Goal: Contribute content: Contribute content

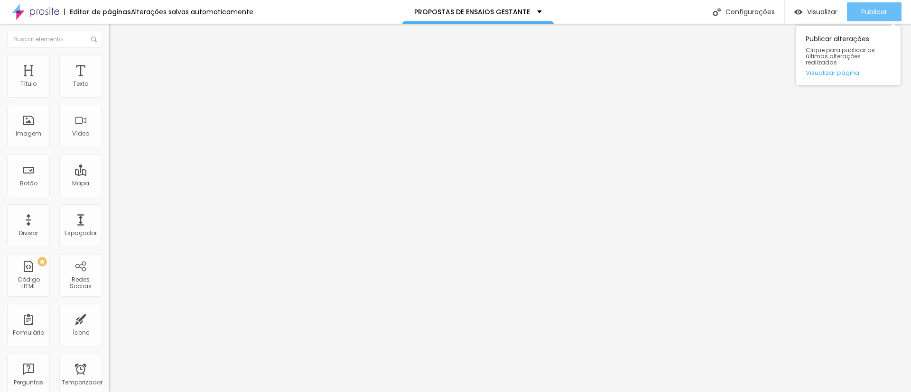
click at [881, 11] on font "Publicar" at bounding box center [874, 11] width 26 height 9
type input "53"
type input "34"
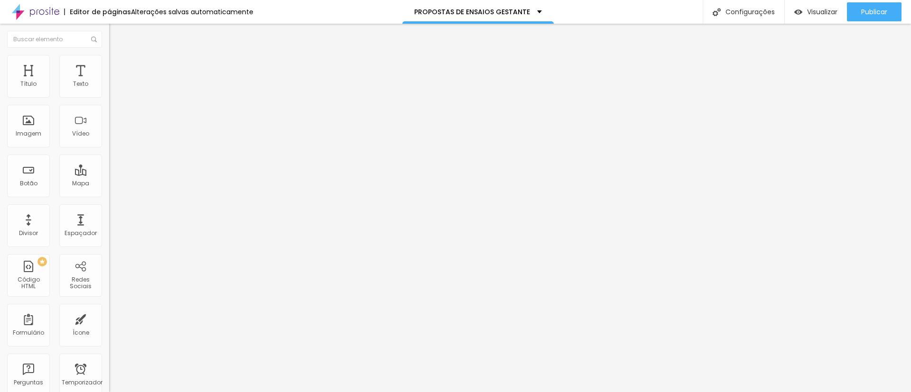
type input "37"
type input "39"
type input "40"
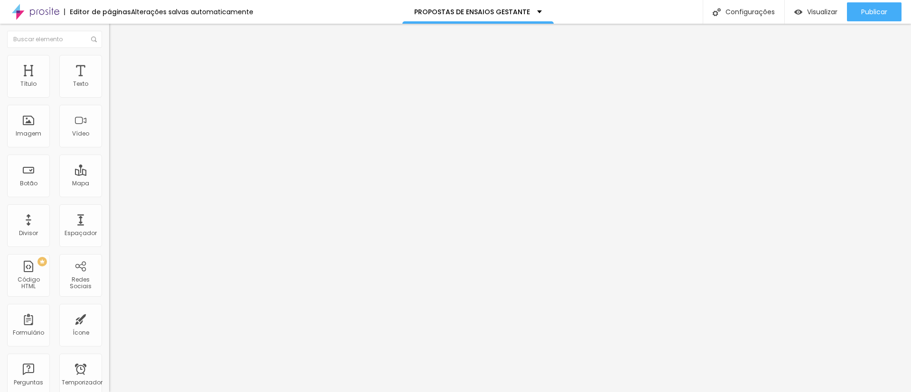
type input "40"
type input "42"
type input "44"
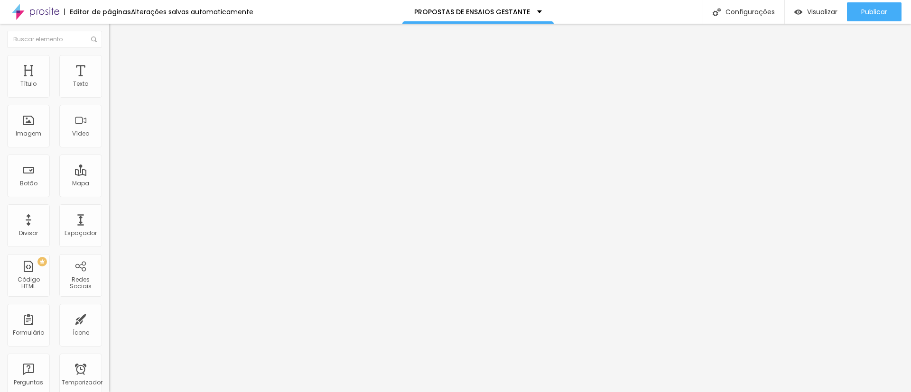
type input "45"
type input "46"
type input "47"
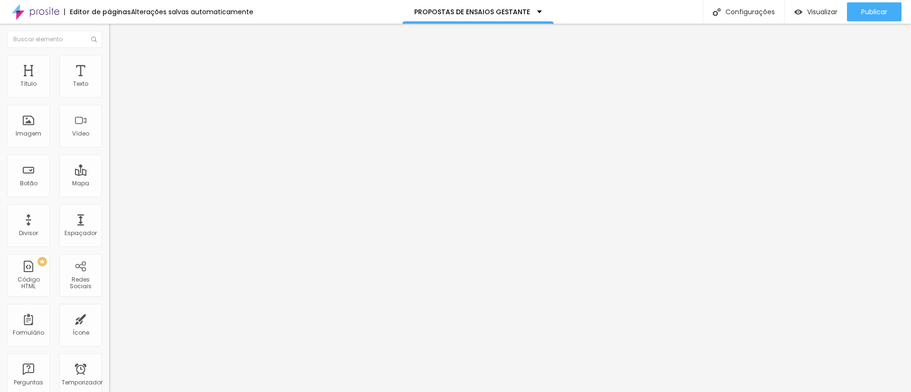
type input "47"
drag, startPoint x: 49, startPoint y: 196, endPoint x: 45, endPoint y: 197, distance: 4.8
type input "47"
click at [109, 224] on input "range" at bounding box center [139, 228] width 61 height 8
click at [868, 14] on font "Publicar" at bounding box center [874, 11] width 26 height 9
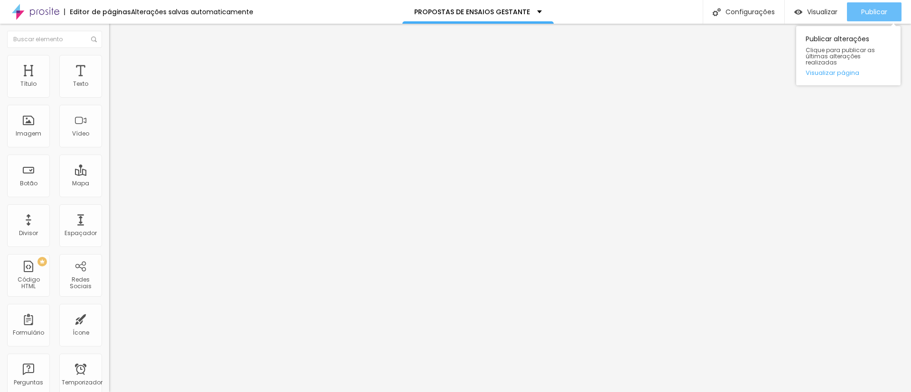
click at [874, 14] on font "Publicar" at bounding box center [874, 11] width 26 height 9
click at [869, 11] on font "Publicar" at bounding box center [874, 11] width 26 height 9
click at [891, 12] on button "Publicar" at bounding box center [874, 11] width 55 height 19
click at [874, 4] on div "Publicar" at bounding box center [874, 11] width 26 height 19
